Goal: Contribute content

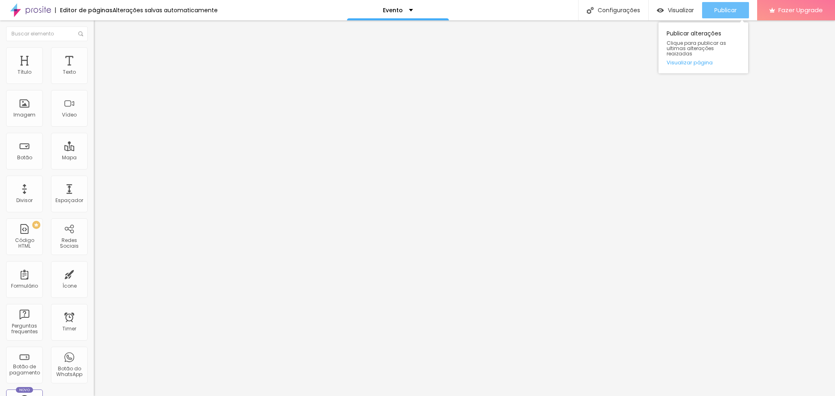
click at [725, 13] on span "Publicar" at bounding box center [725, 10] width 22 height 7
click at [100, 29] on img "button" at bounding box center [103, 30] width 7 height 7
